Goal: Information Seeking & Learning: Check status

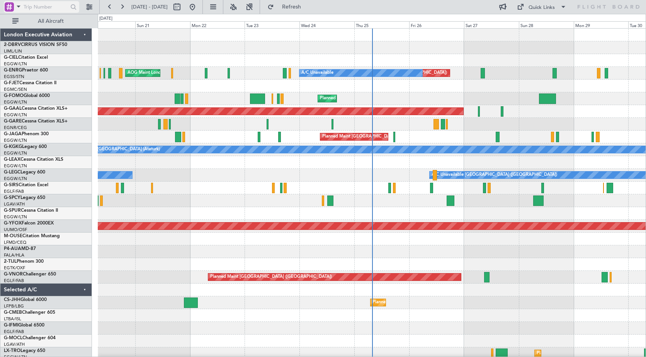
click at [18, 6] on span at bounding box center [18, 7] width 9 height 10
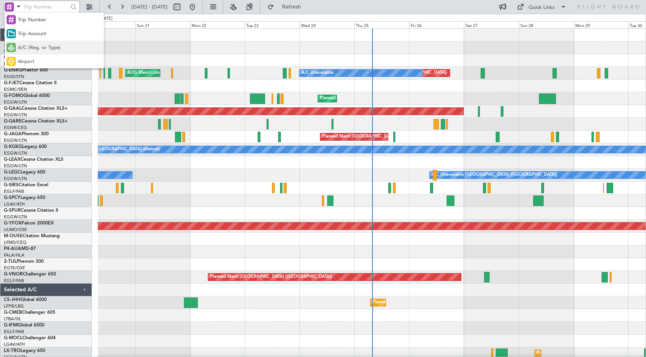
click at [27, 49] on span "A/C (Reg. or Type)" at bounding box center [39, 48] width 43 height 8
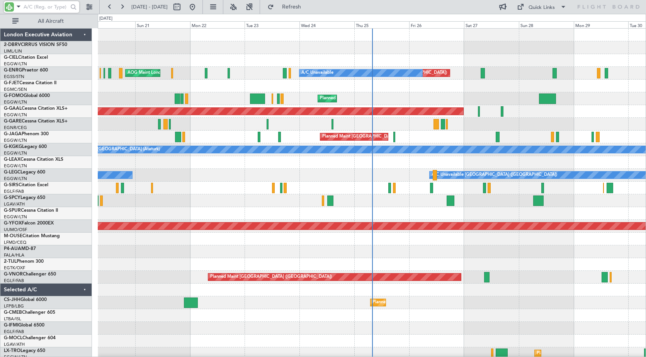
click at [31, 10] on input "text" at bounding box center [46, 7] width 44 height 12
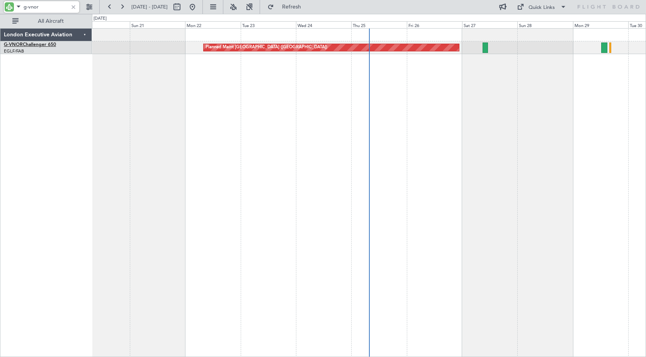
click at [19, 44] on span "G-VNOR" at bounding box center [13, 44] width 19 height 5
type input "g-vnor"
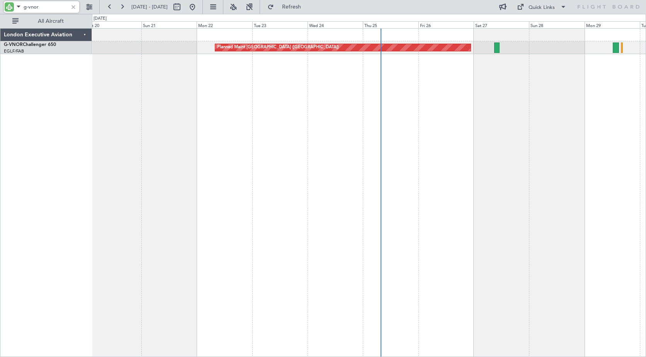
click at [188, 76] on div "Planned Maint [GEOGRAPHIC_DATA] ([GEOGRAPHIC_DATA])" at bounding box center [369, 192] width 554 height 329
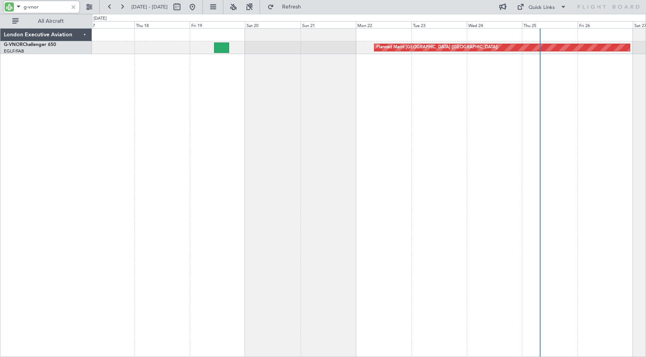
click at [283, 90] on div "Planned Maint [GEOGRAPHIC_DATA] ([GEOGRAPHIC_DATA])" at bounding box center [369, 192] width 554 height 329
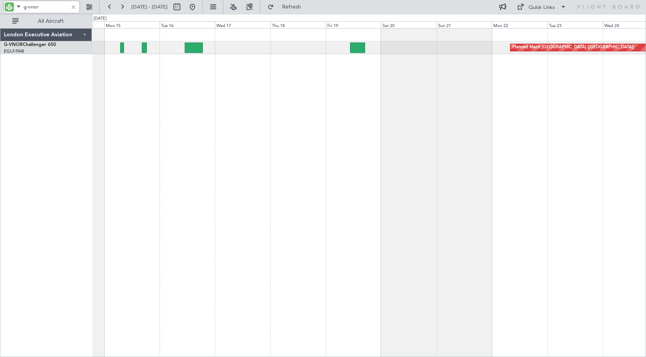
click at [284, 78] on div "Planned Maint [GEOGRAPHIC_DATA] ([GEOGRAPHIC_DATA])" at bounding box center [369, 192] width 554 height 329
